Goal: Task Accomplishment & Management: Manage account settings

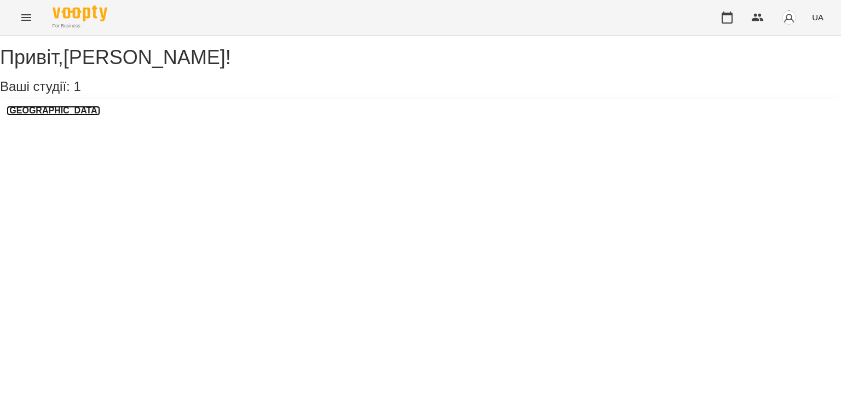
click at [72, 116] on h3 "[GEOGRAPHIC_DATA]" at bounding box center [54, 111] width 94 height 10
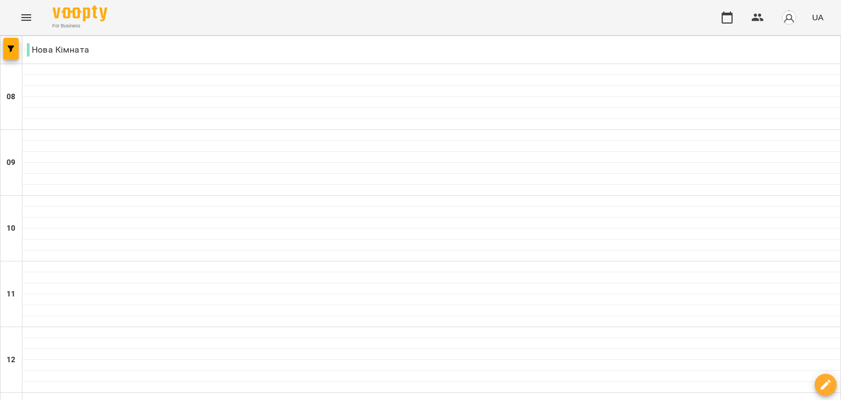
scroll to position [475, 0]
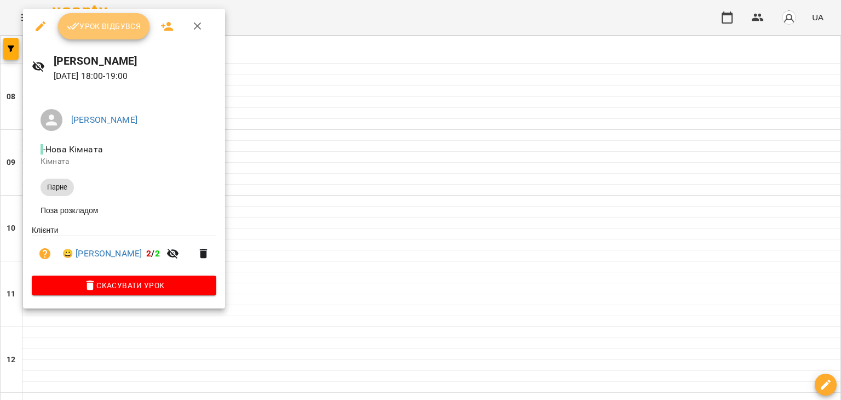
click at [113, 26] on span "Урок відбувся" at bounding box center [104, 26] width 74 height 13
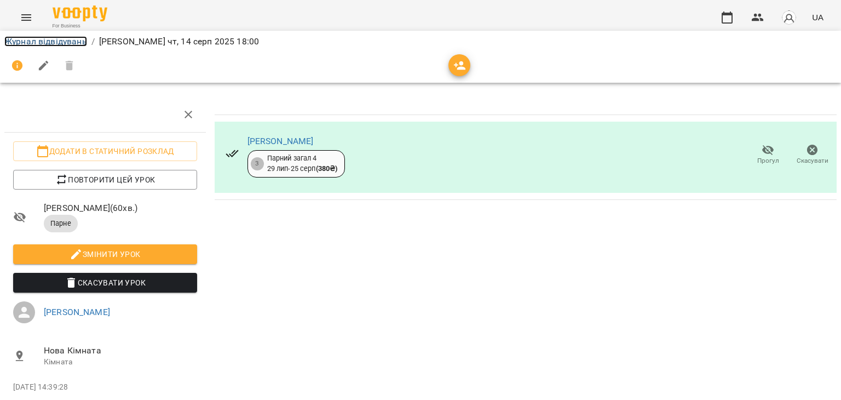
click at [55, 40] on link "Журнал відвідувань" at bounding box center [45, 41] width 83 height 10
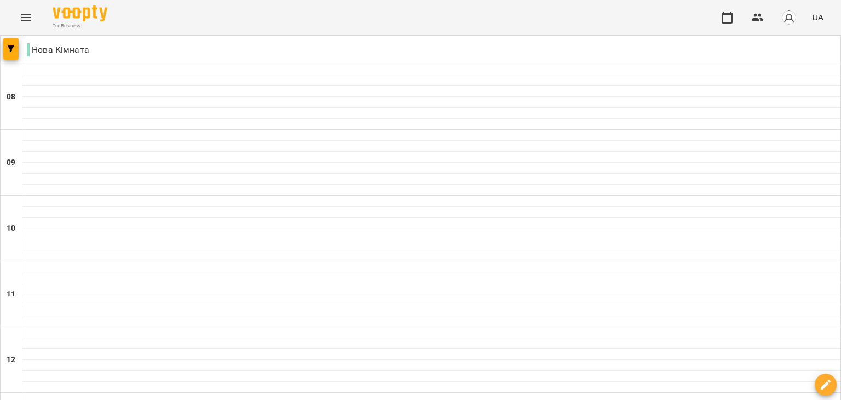
scroll to position [583, 0]
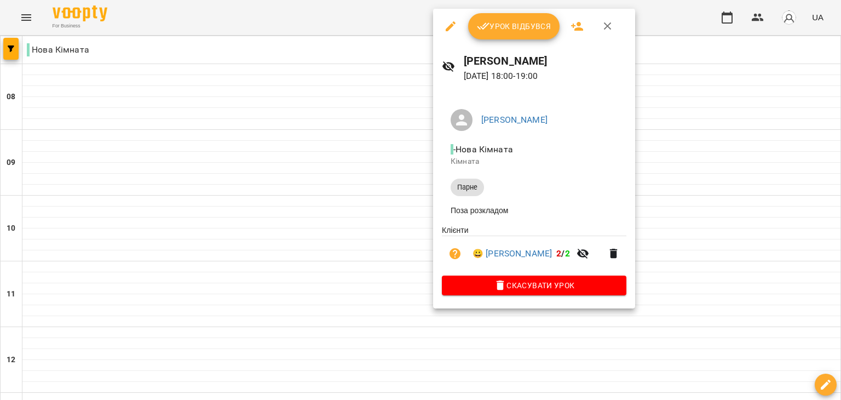
click at [526, 30] on span "Урок відбувся" at bounding box center [514, 26] width 74 height 13
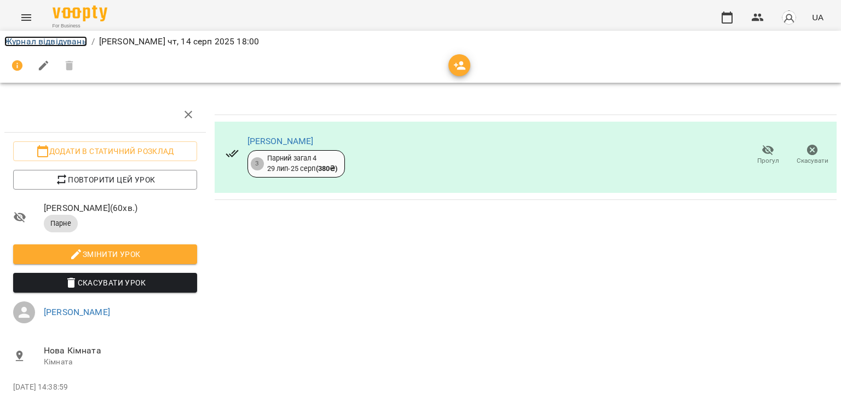
click at [70, 38] on link "Журнал відвідувань" at bounding box center [45, 41] width 83 height 10
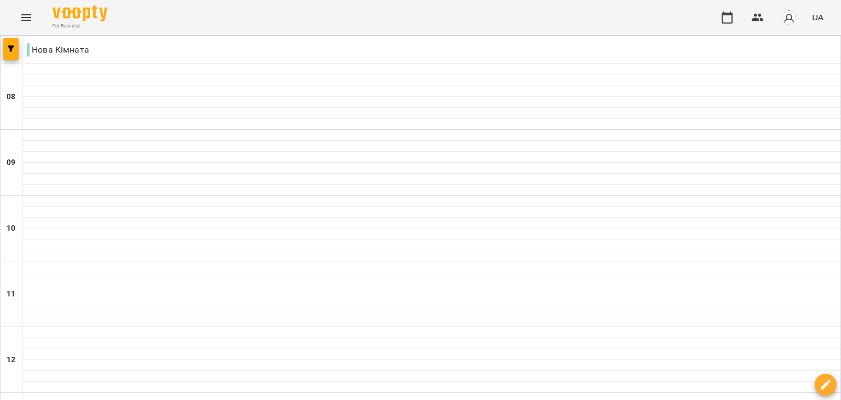
scroll to position [640, 0]
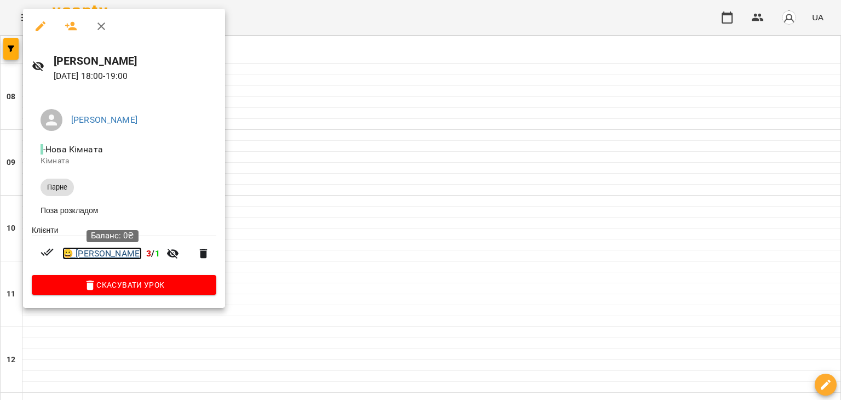
click at [96, 260] on link "😀 [PERSON_NAME]" at bounding box center [101, 253] width 79 height 13
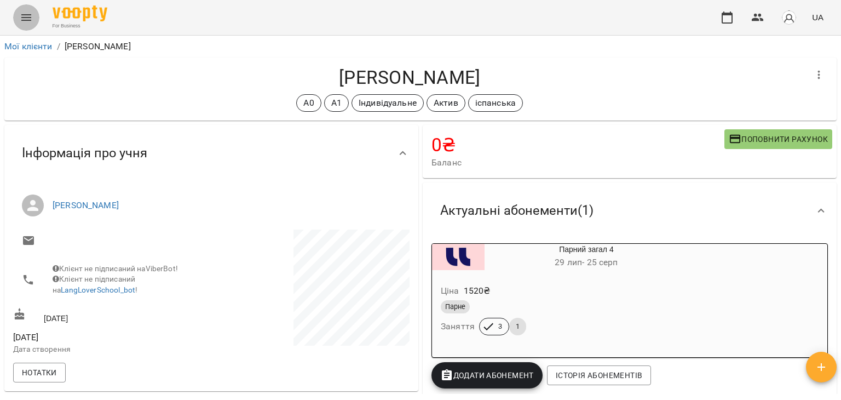
click at [16, 17] on button "Menu" at bounding box center [26, 17] width 26 height 26
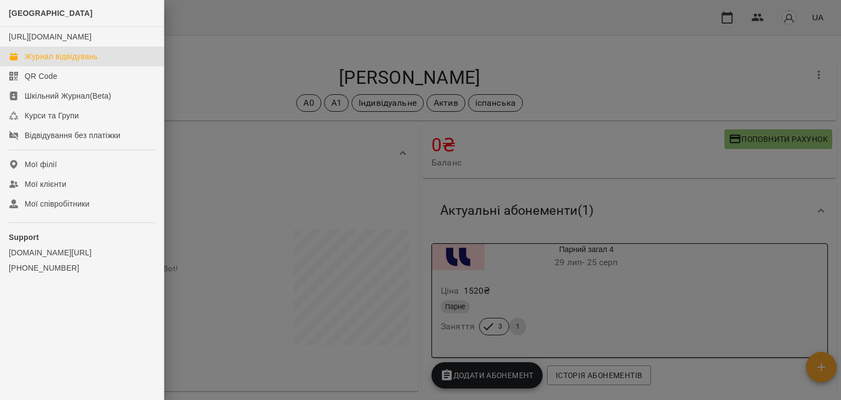
click at [57, 61] on link "Журнал відвідувань" at bounding box center [82, 57] width 164 height 20
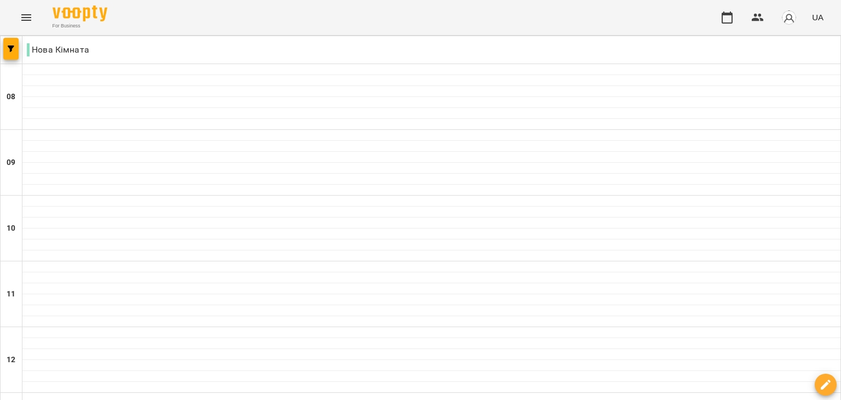
scroll to position [653, 0]
